Goal: Information Seeking & Learning: Learn about a topic

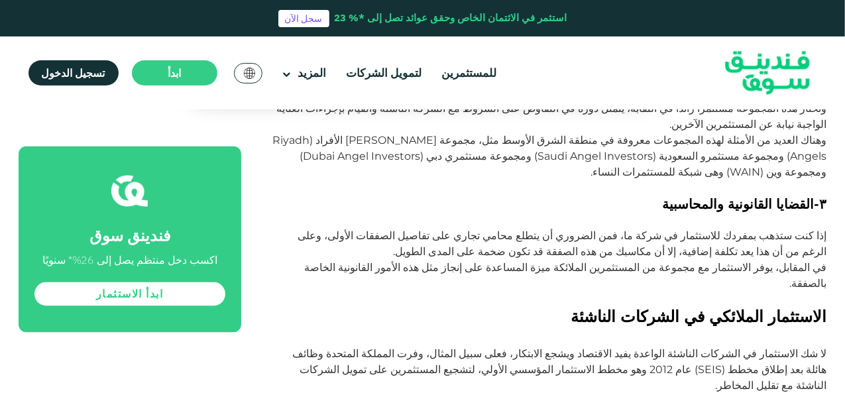
scroll to position [988, 0]
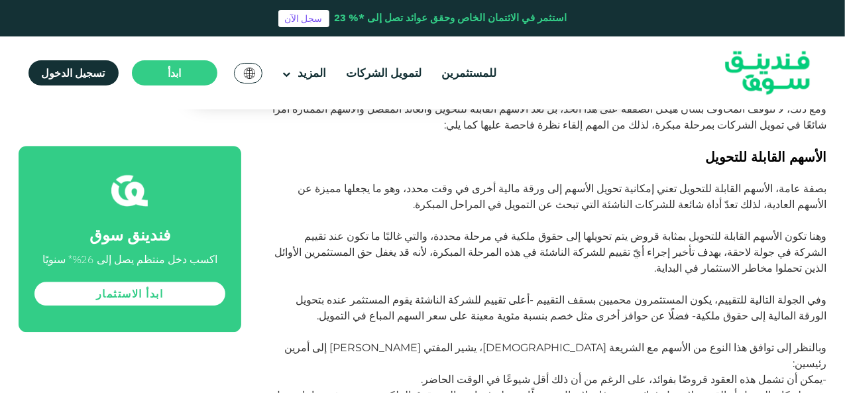
scroll to position [1800, 0]
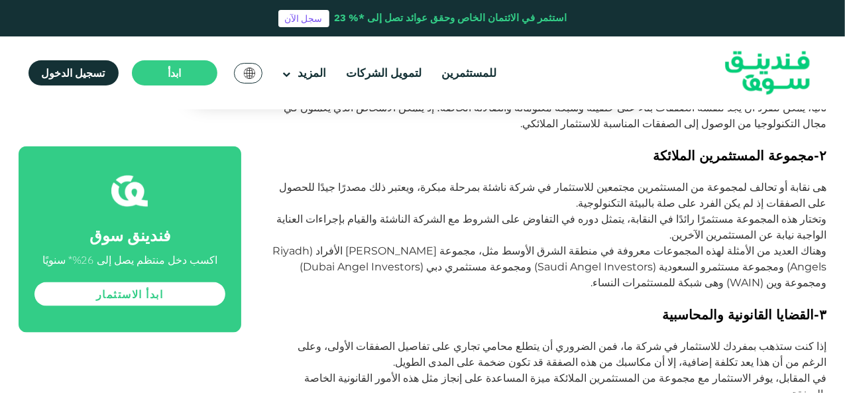
scroll to position [862, 0]
